Goal: Answer question/provide support

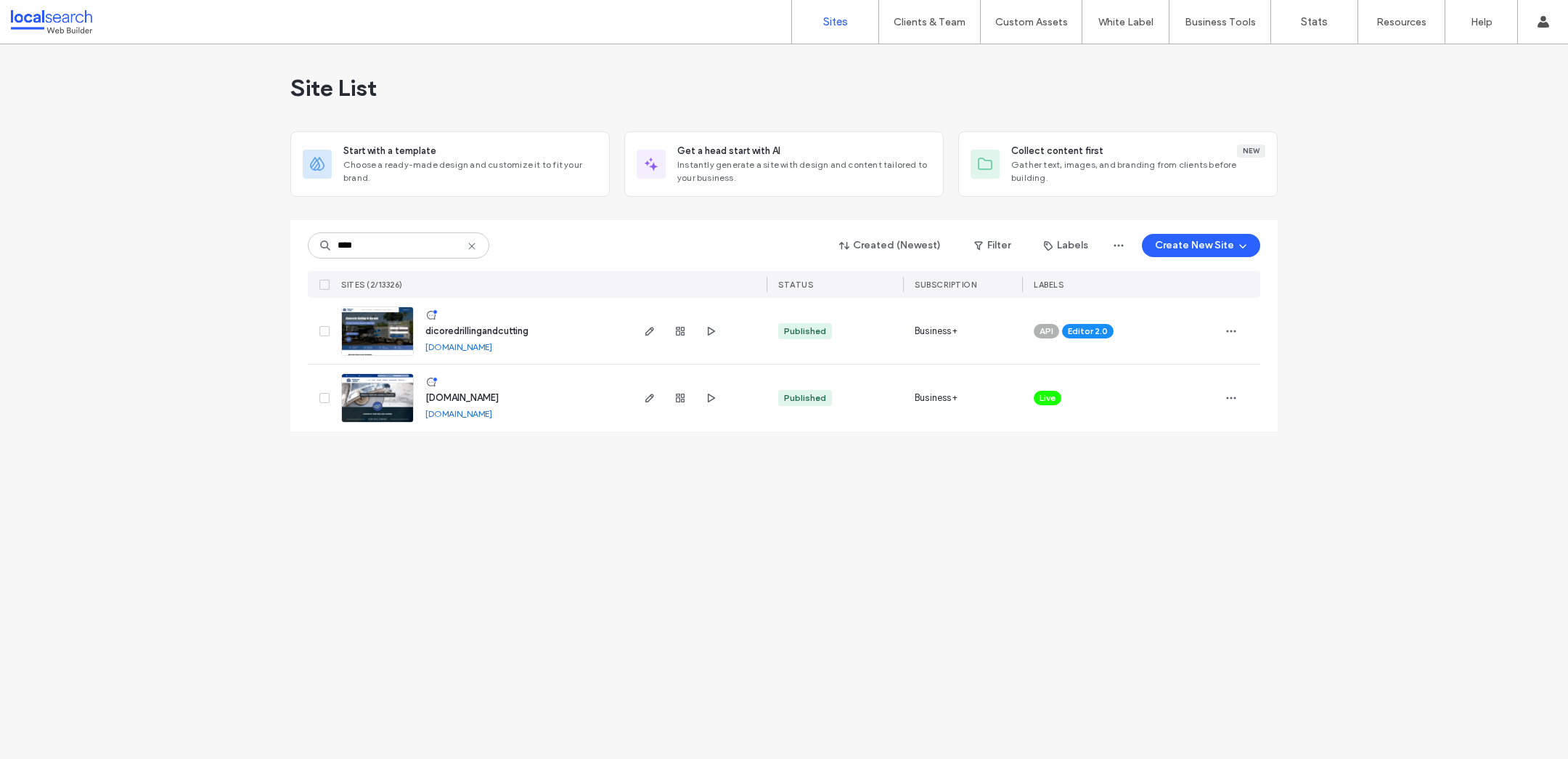
type input "****"
click at [447, 326] on span "dicoredrillingandcutting" at bounding box center [477, 330] width 103 height 11
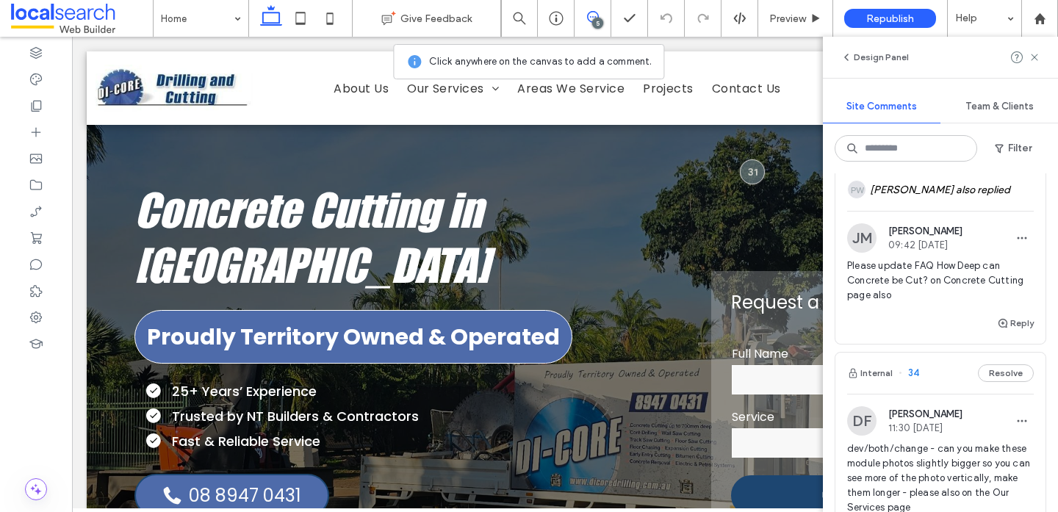
scroll to position [245, 0]
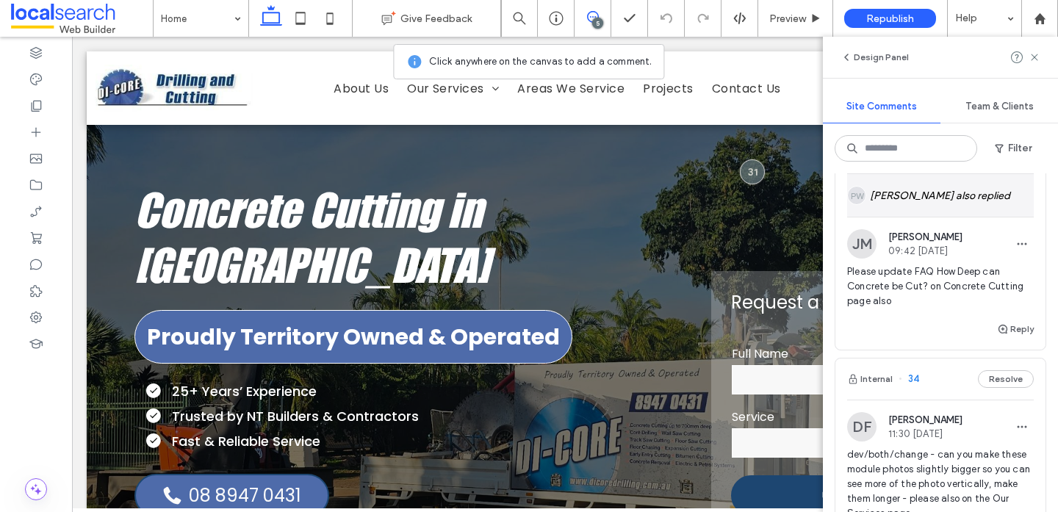
click at [931, 196] on div "PW Piper Wilson also replied" at bounding box center [940, 195] width 187 height 43
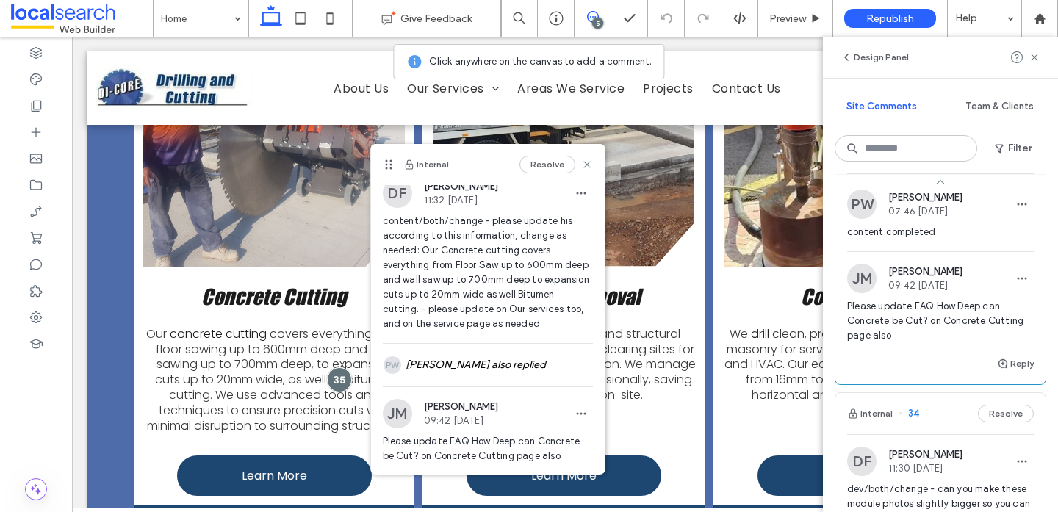
scroll to position [51, 0]
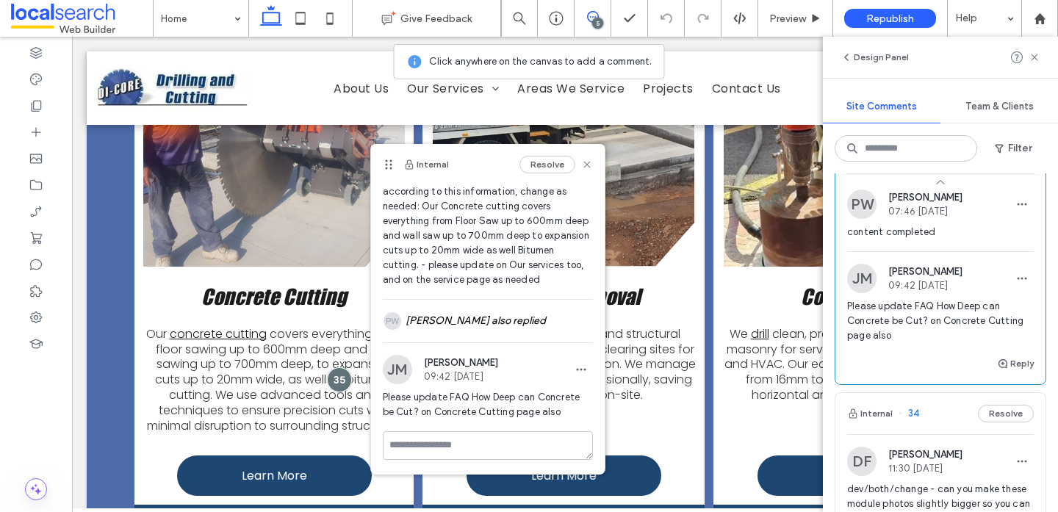
click at [489, 408] on span "Please update FAQ How Deep can Concrete be Cut? on Concrete Cutting page also" at bounding box center [488, 404] width 210 height 29
click at [22, 115] on div at bounding box center [36, 106] width 72 height 26
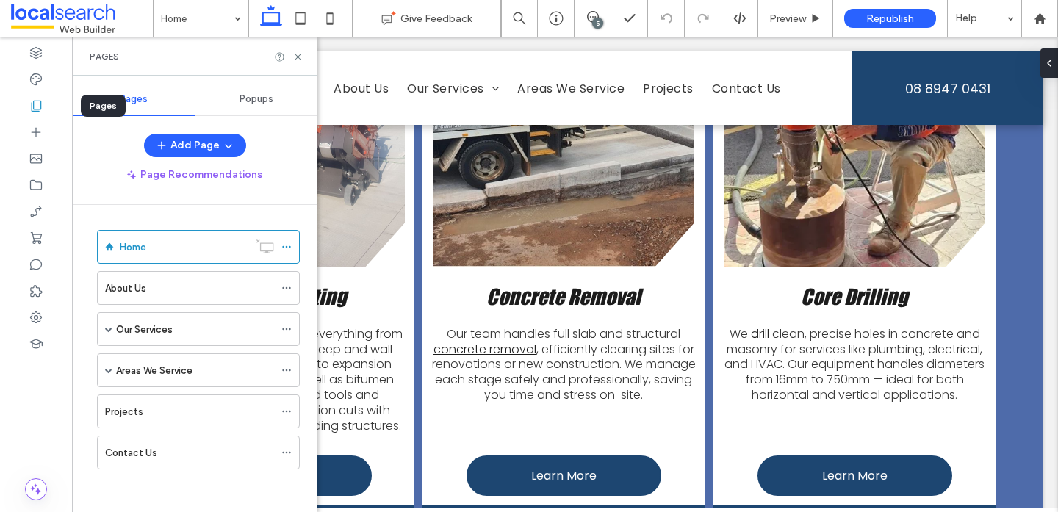
scroll to position [0, 0]
click at [102, 329] on div "Our Services" at bounding box center [198, 329] width 203 height 34
click at [109, 329] on span at bounding box center [108, 328] width 7 height 7
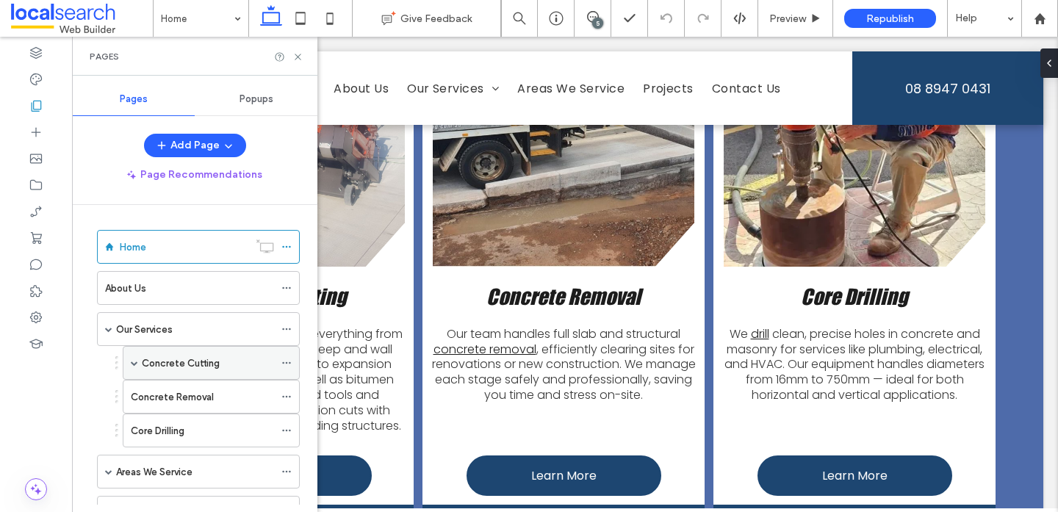
click at [163, 364] on label "Concrete Cutting" at bounding box center [181, 363] width 78 height 26
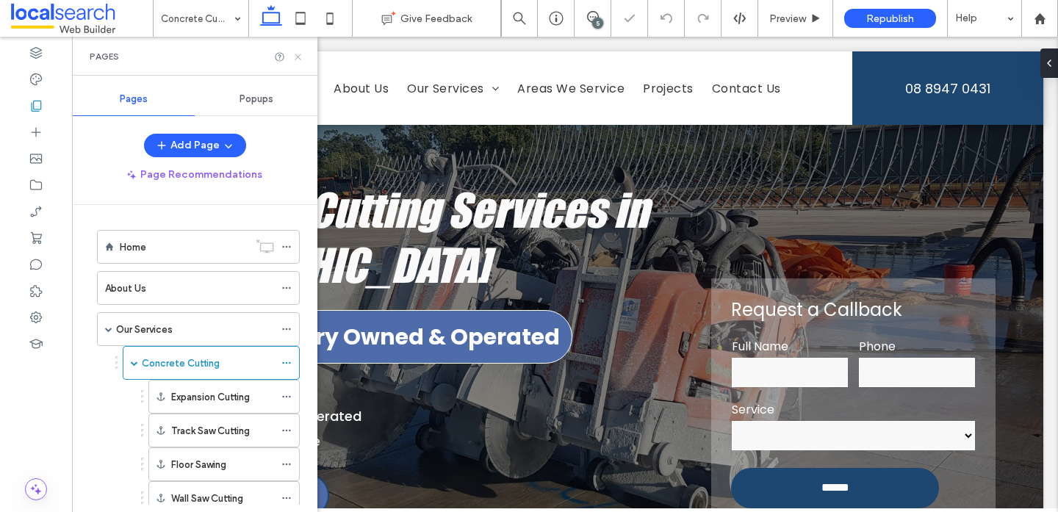
click at [297, 59] on icon at bounding box center [297, 56] width 11 height 11
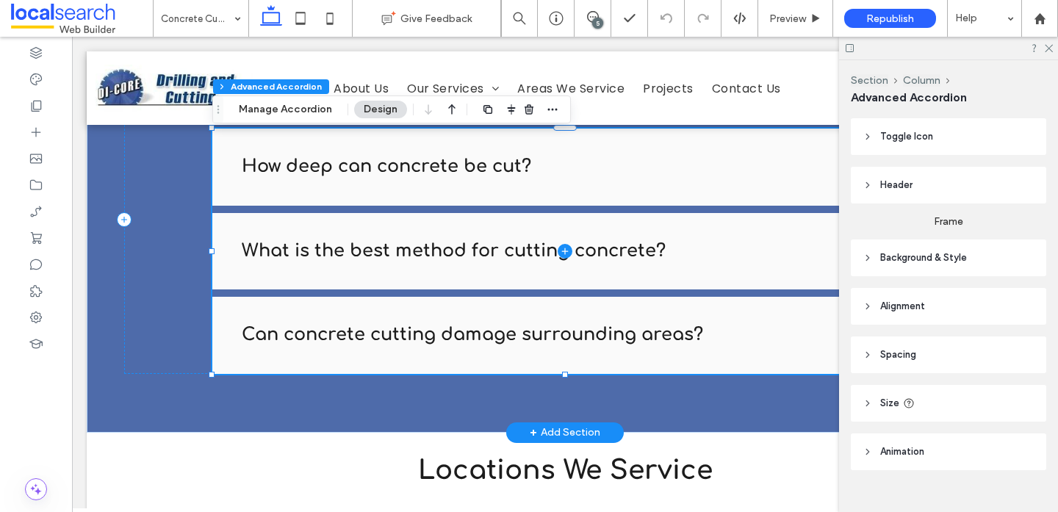
scroll to position [277, 0]
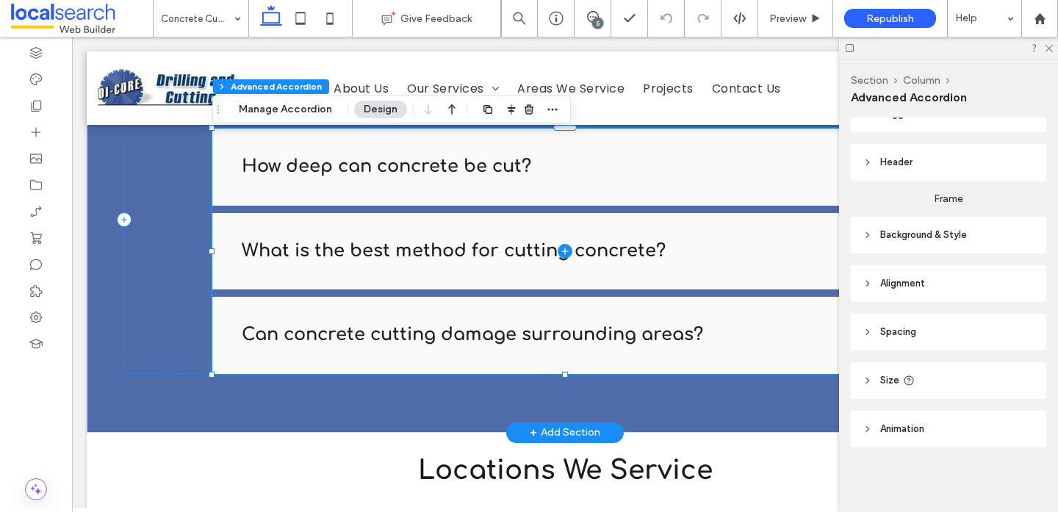
click at [378, 254] on span at bounding box center [564, 251] width 705 height 245
click at [363, 176] on span at bounding box center [564, 251] width 705 height 245
click at [273, 115] on button "Manage Accordion" at bounding box center [285, 110] width 112 height 18
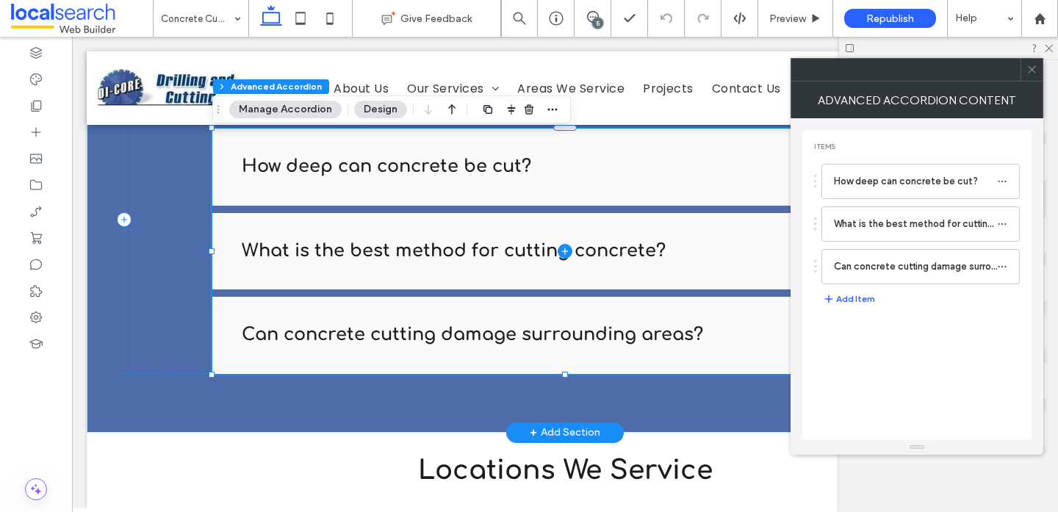
click at [300, 166] on span at bounding box center [564, 251] width 705 height 245
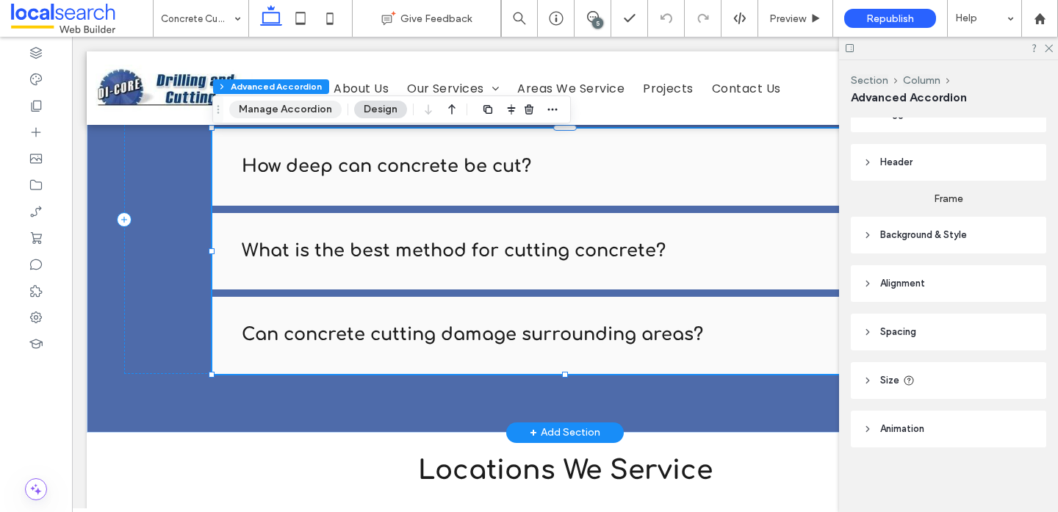
click at [261, 106] on button "Manage Accordion" at bounding box center [285, 110] width 112 height 18
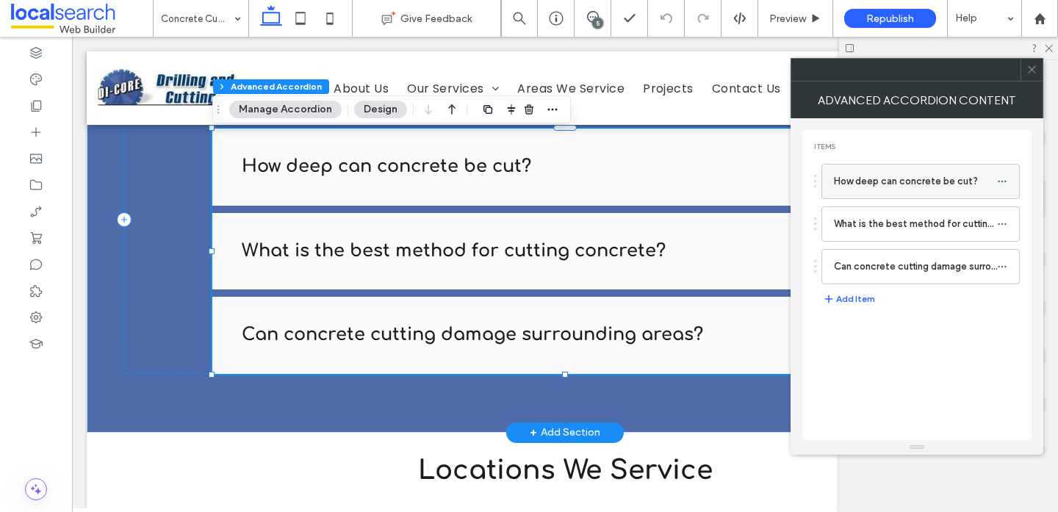
click at [917, 178] on label "How deep can concrete be cut?" at bounding box center [915, 181] width 163 height 29
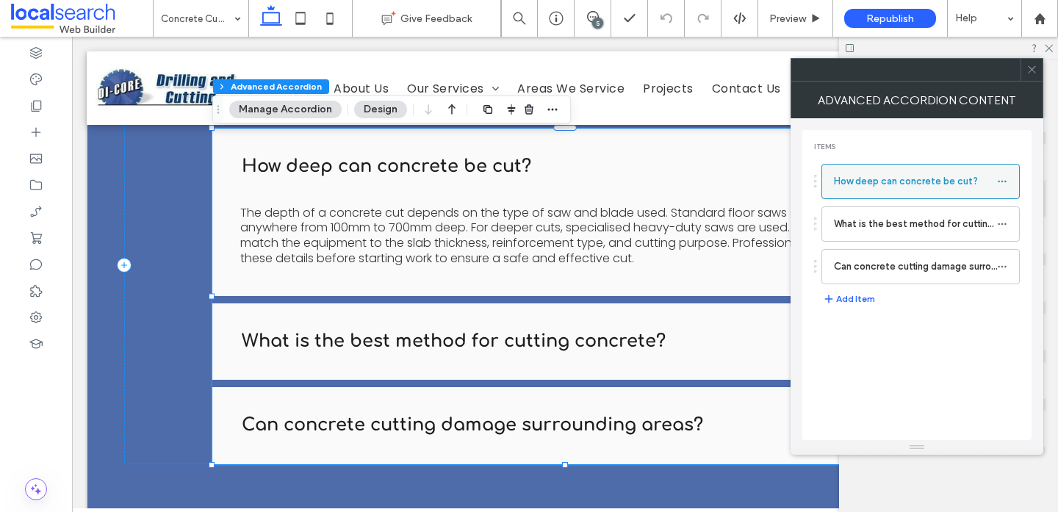
click at [1004, 181] on icon at bounding box center [1002, 181] width 10 height 10
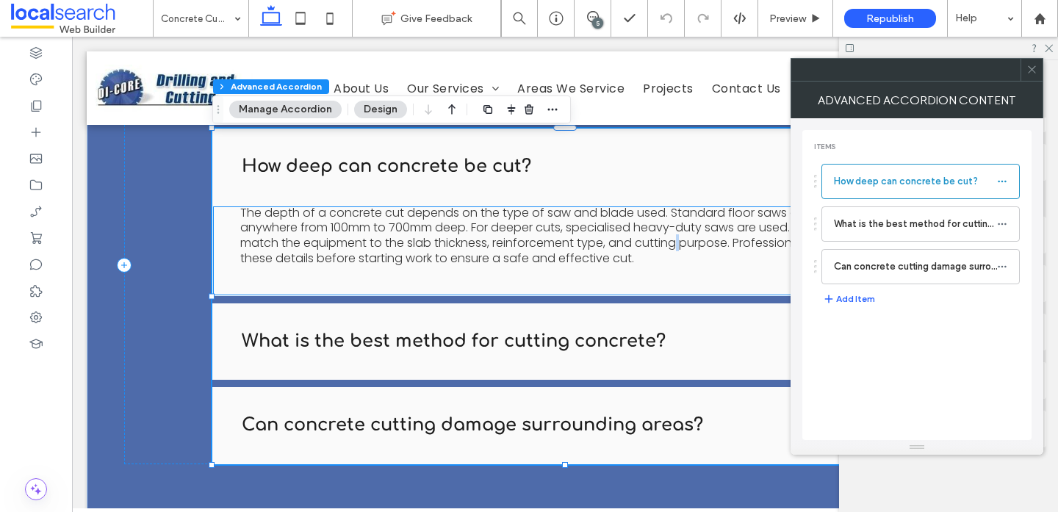
click at [692, 237] on span "The depth of a concrete cut depends on the type of saw and blade used. Standard…" at bounding box center [561, 235] width 643 height 62
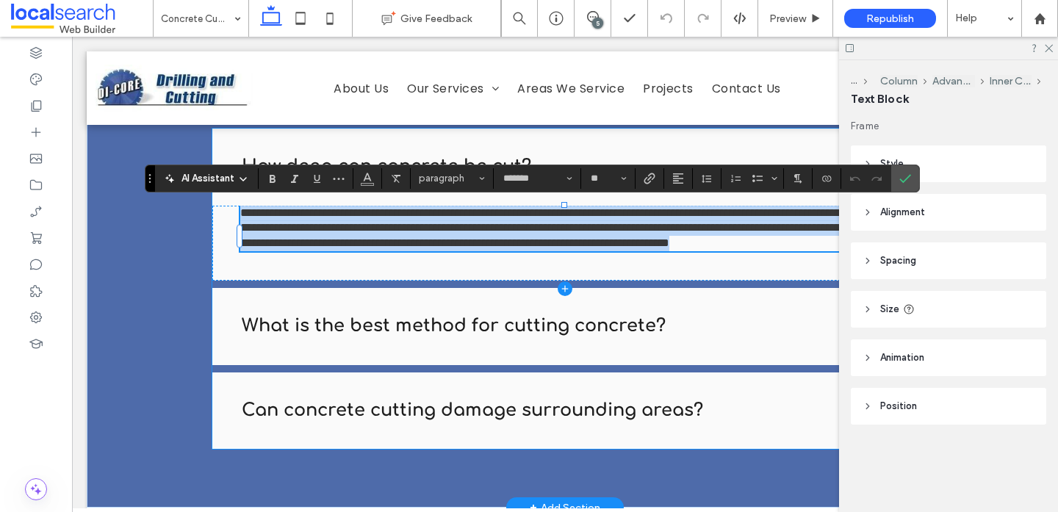
drag, startPoint x: 690, startPoint y: 260, endPoint x: 154, endPoint y: 143, distance: 548.7
click at [154, 143] on div "**********" at bounding box center [564, 257] width 881 height 383
copy span "**********"
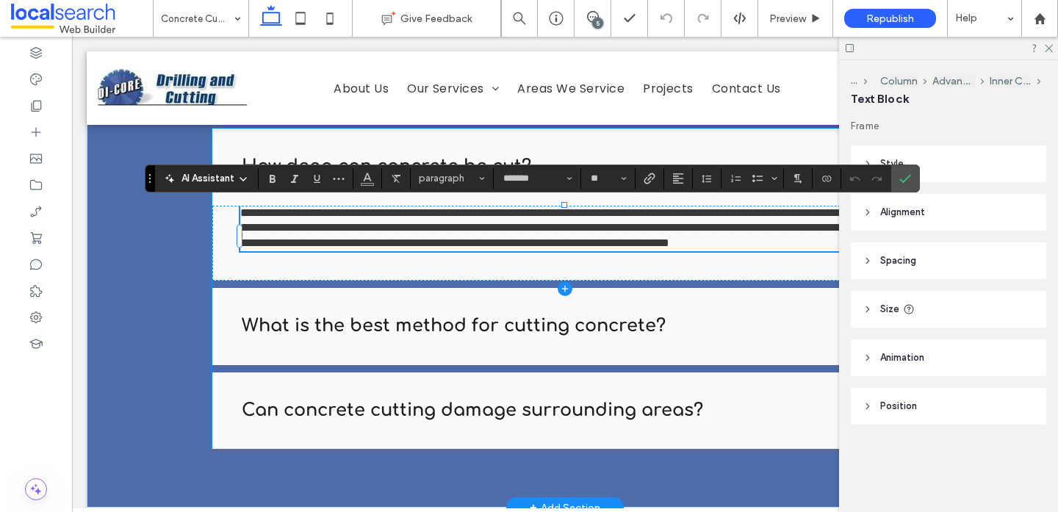
scroll to position [0, 0]
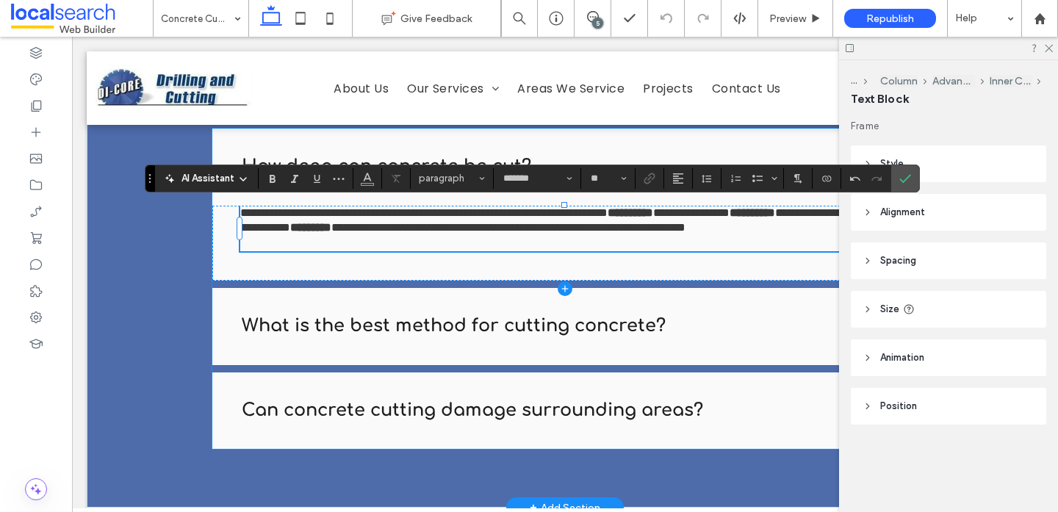
click at [599, 242] on span at bounding box center [564, 289] width 705 height 320
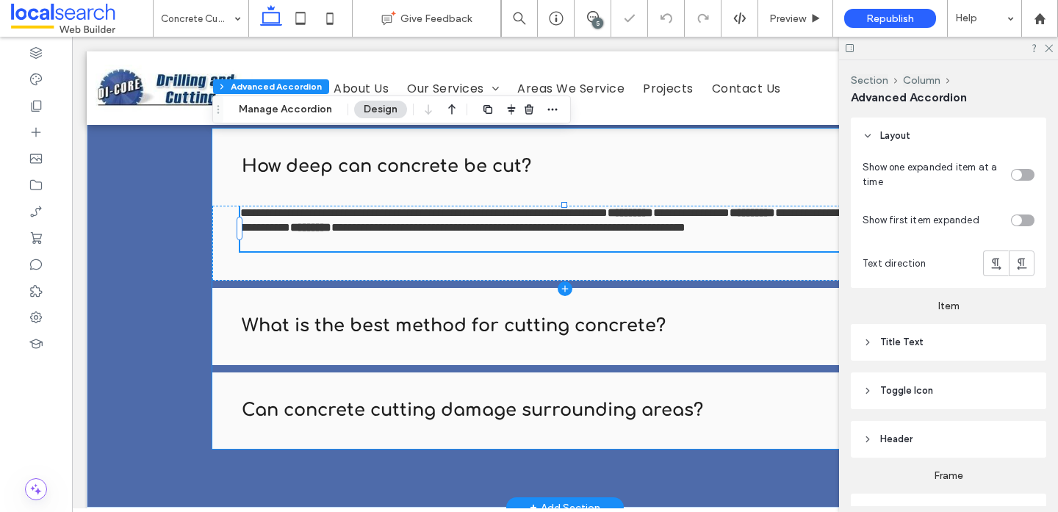
type input "*"
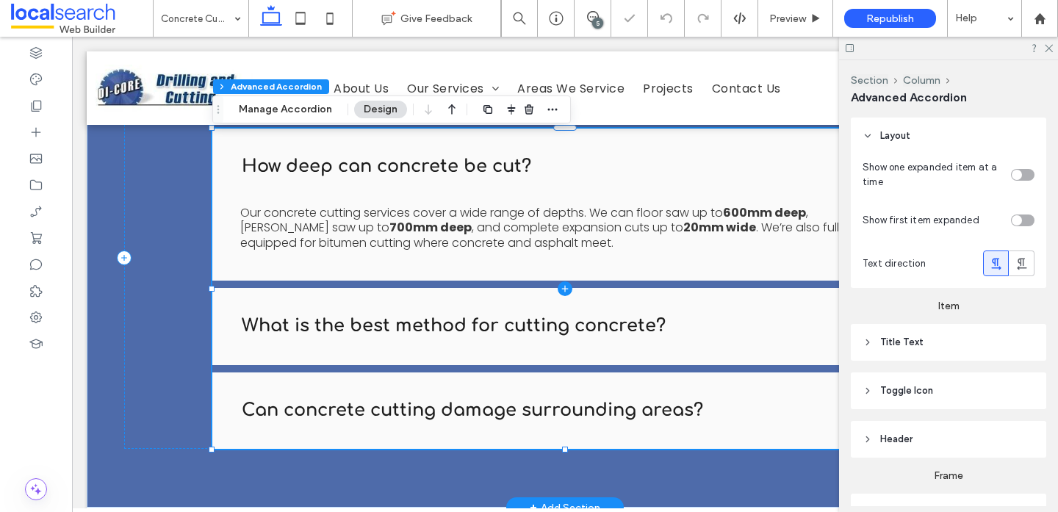
click at [509, 237] on span at bounding box center [564, 289] width 705 height 320
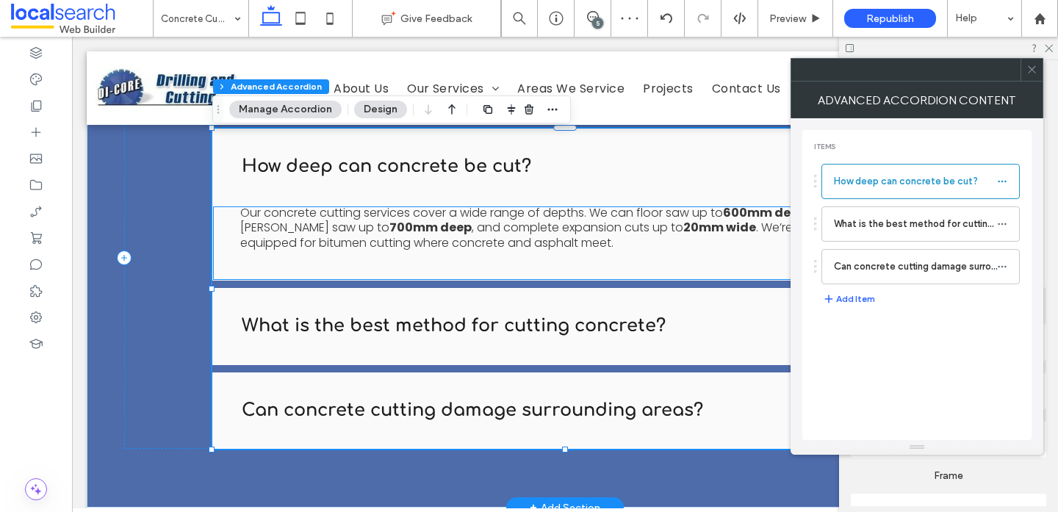
click at [516, 233] on span ", and complete expansion cuts up to" at bounding box center [578, 227] width 212 height 17
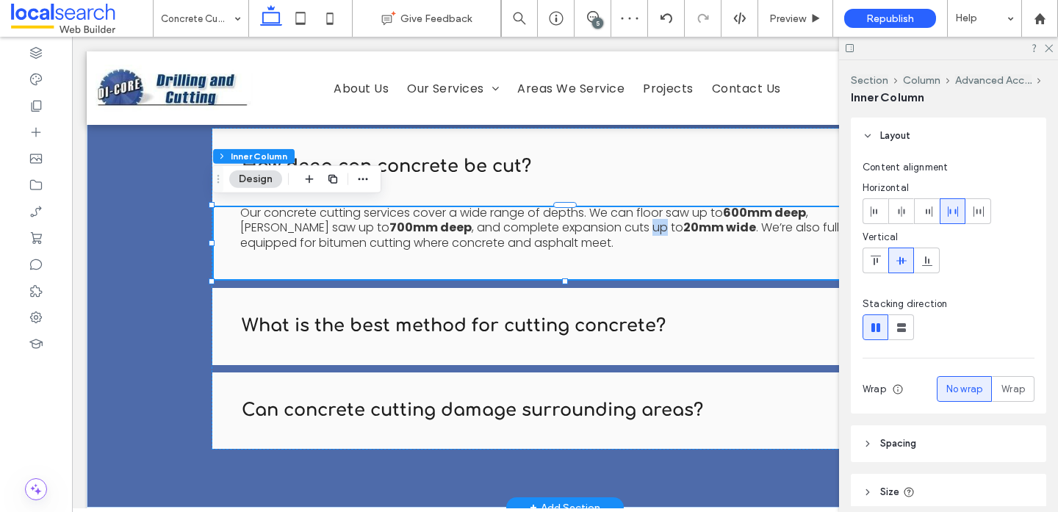
click at [516, 233] on span ", and complete expansion cuts up to" at bounding box center [578, 227] width 212 height 17
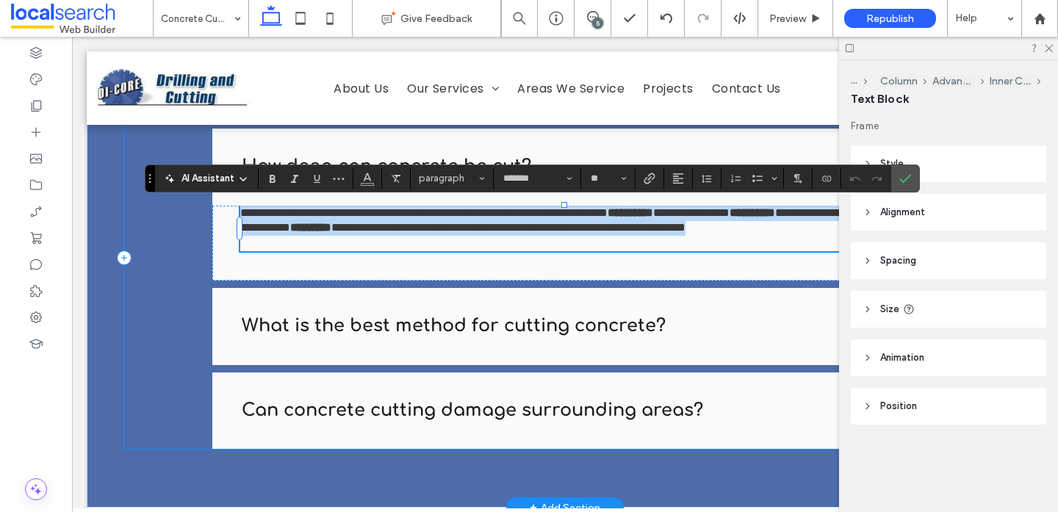
drag, startPoint x: 466, startPoint y: 244, endPoint x: 187, endPoint y: 180, distance: 285.6
click at [187, 180] on div "**********" at bounding box center [564, 257] width 881 height 383
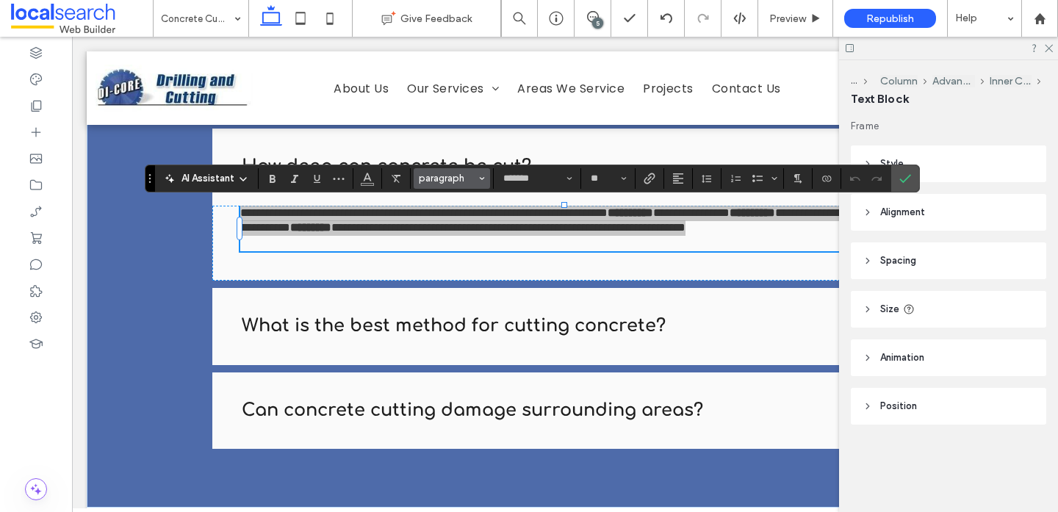
click at [431, 181] on span "paragraph" at bounding box center [447, 178] width 57 height 11
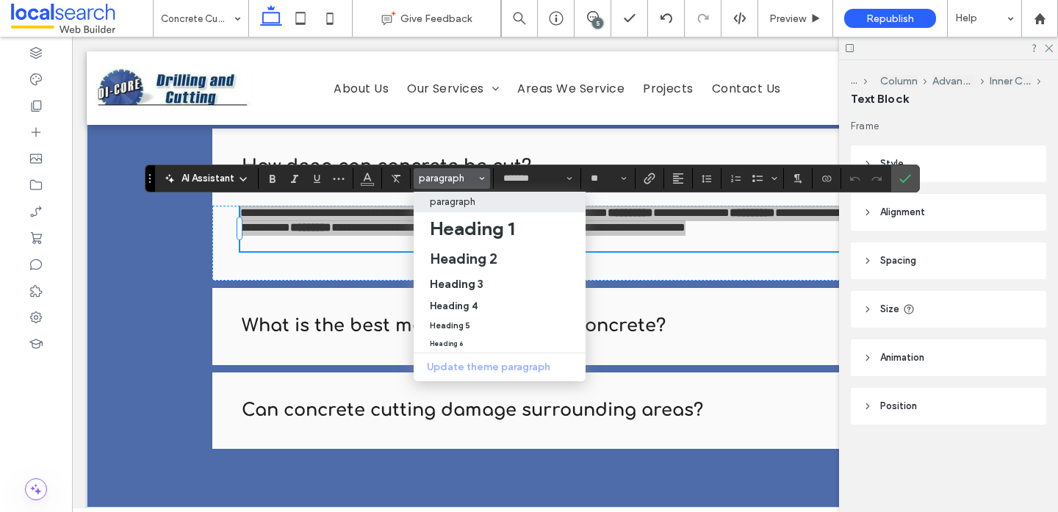
click at [460, 204] on p "paragraph" at bounding box center [453, 201] width 46 height 11
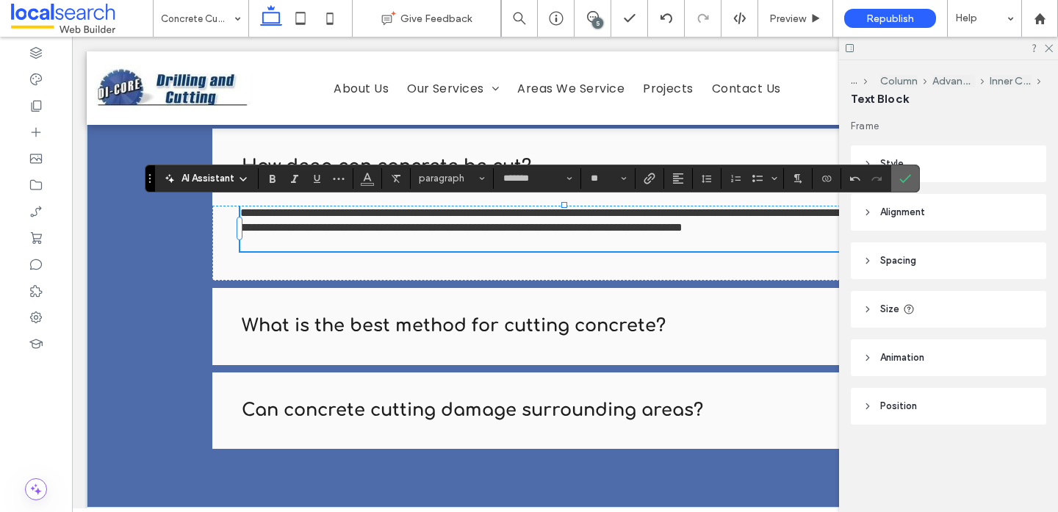
click at [906, 169] on span "Confirm" at bounding box center [905, 178] width 12 height 25
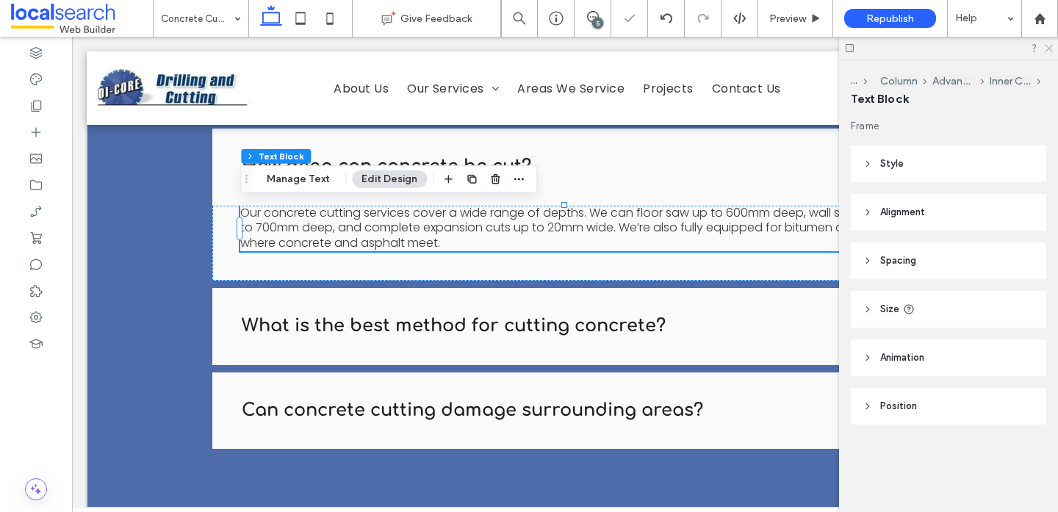
click at [1050, 50] on icon at bounding box center [1048, 48] width 10 height 10
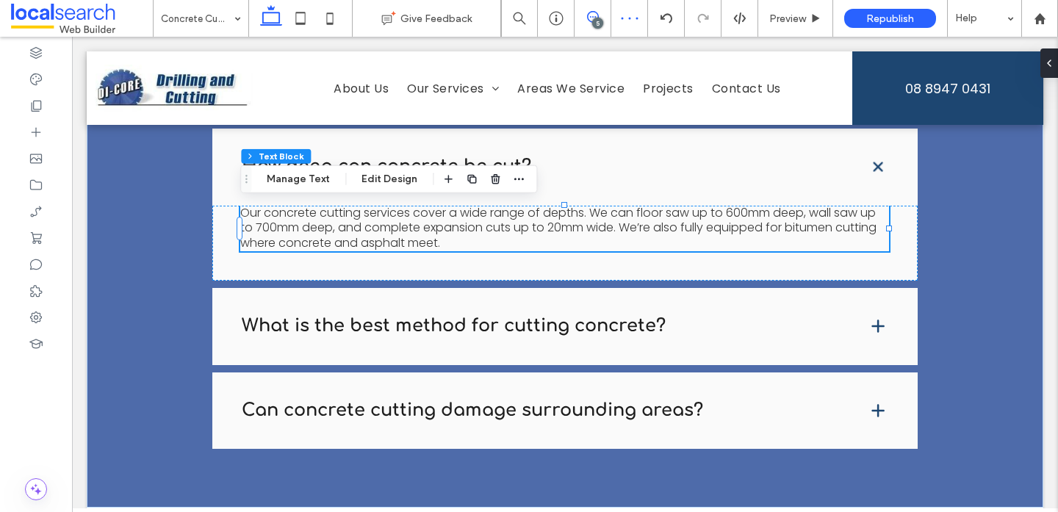
click at [592, 19] on icon at bounding box center [593, 17] width 12 height 12
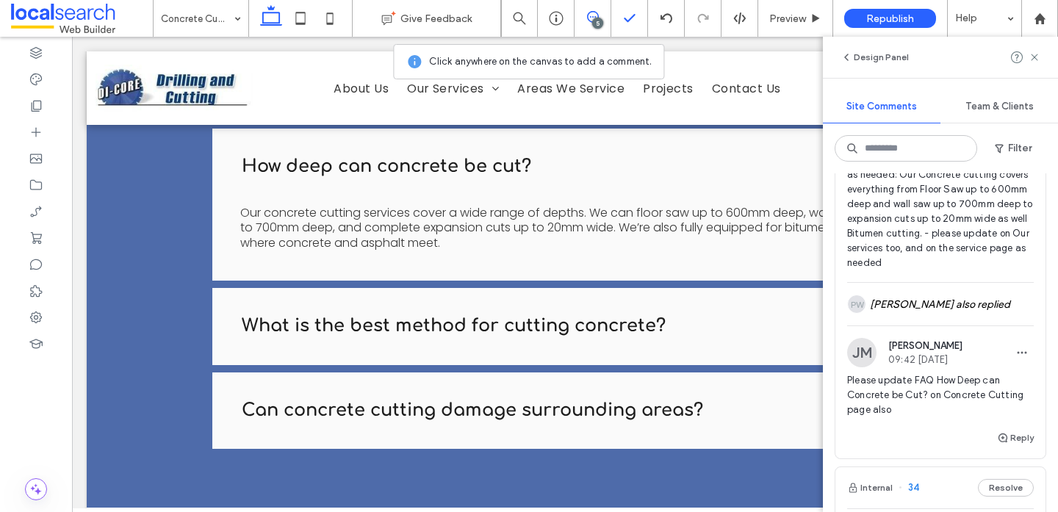
scroll to position [197, 0]
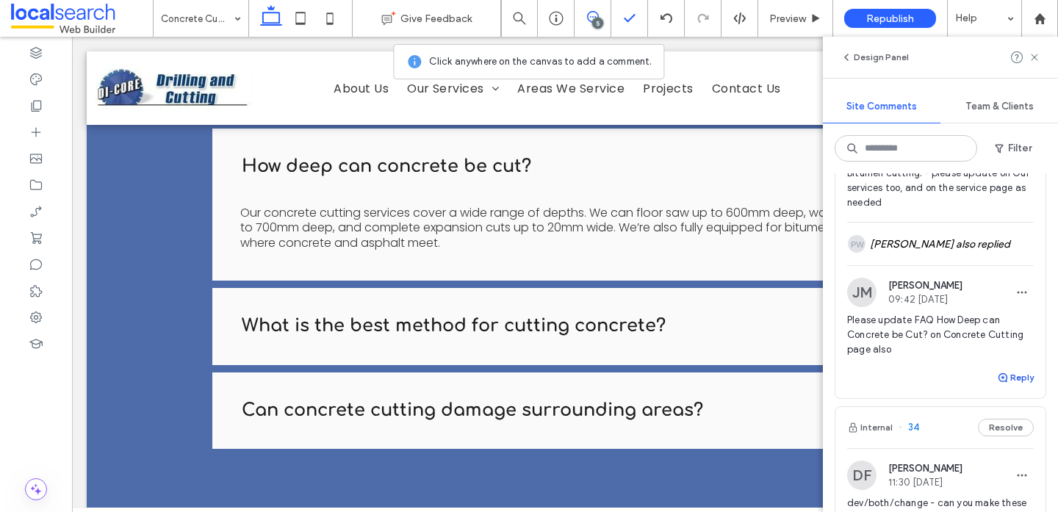
click at [1011, 382] on button "Reply" at bounding box center [1015, 378] width 37 height 18
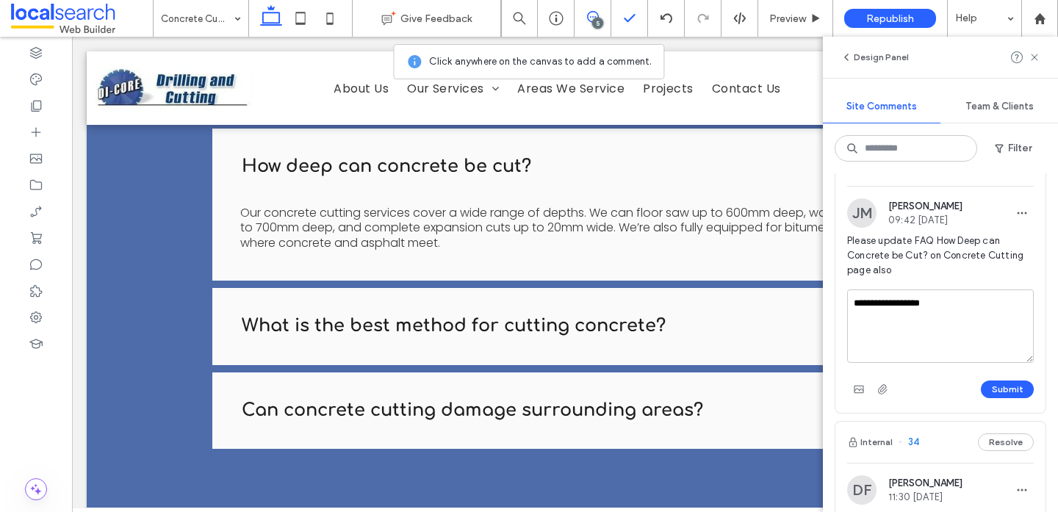
scroll to position [306, 0]
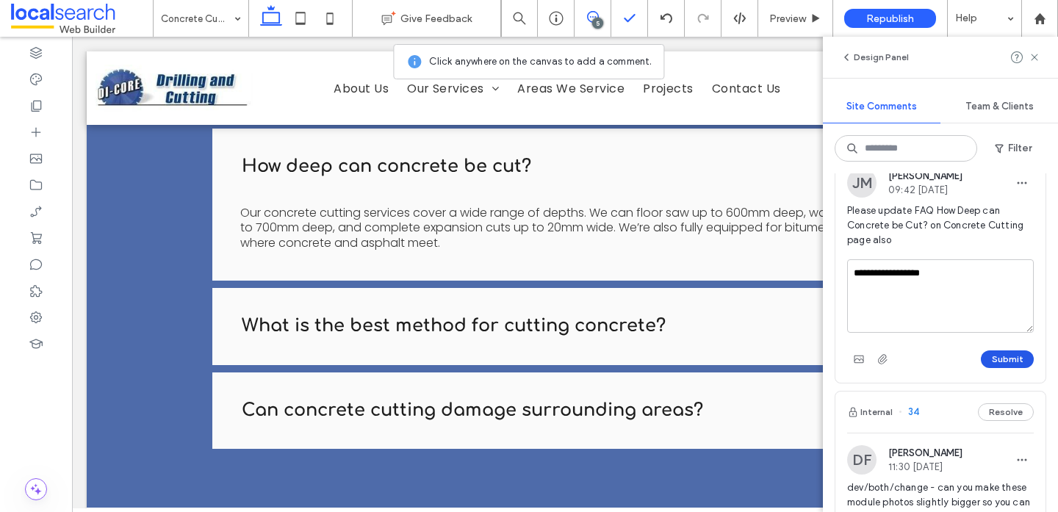
type textarea "**********"
click at [1000, 353] on button "Submit" at bounding box center [1007, 359] width 53 height 18
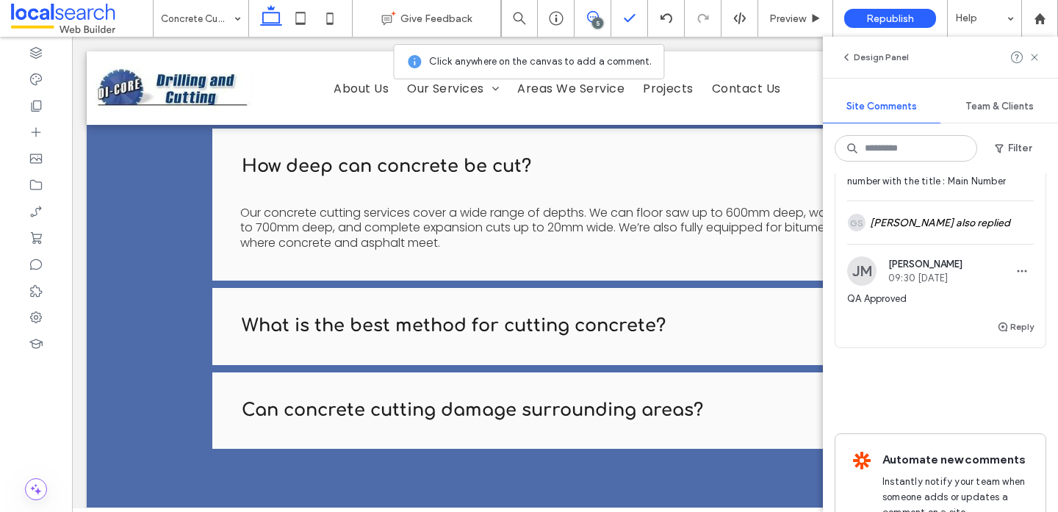
scroll to position [1620, 0]
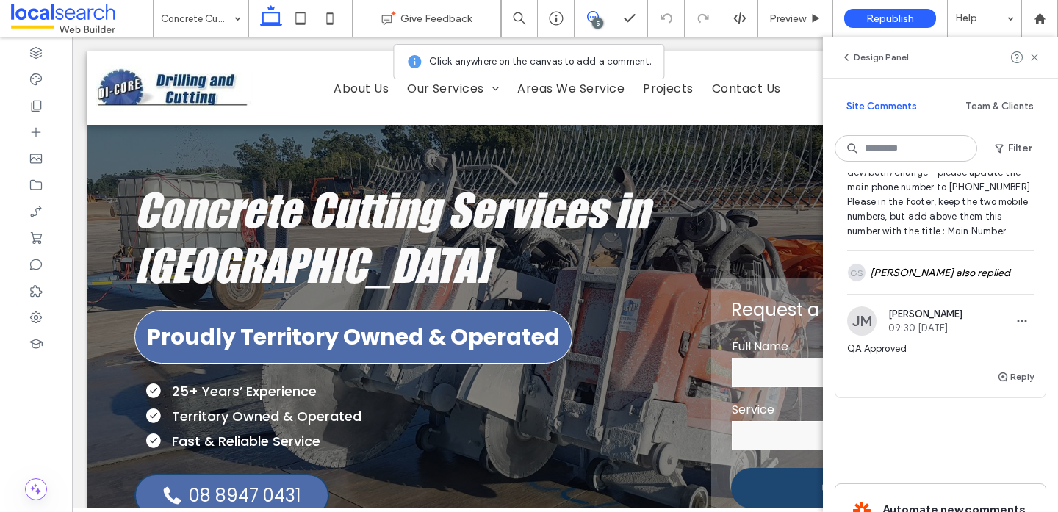
scroll to position [1508, 0]
